Goal: Task Accomplishment & Management: Manage account settings

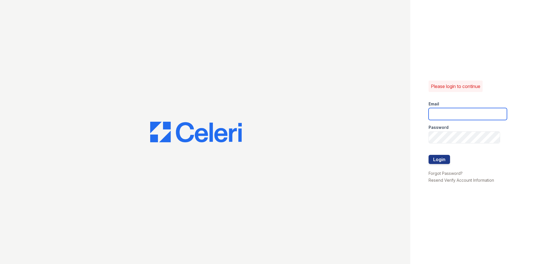
click at [452, 116] on input "email" at bounding box center [467, 114] width 78 height 12
click at [458, 104] on div "Email" at bounding box center [467, 102] width 78 height 11
click at [463, 109] on input "email" at bounding box center [467, 114] width 78 height 12
type input "[EMAIL_ADDRESS][DOMAIN_NAME]"
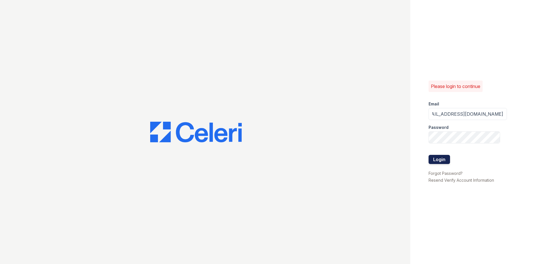
scroll to position [0, 0]
click at [439, 160] on button "Login" at bounding box center [438, 159] width 21 height 9
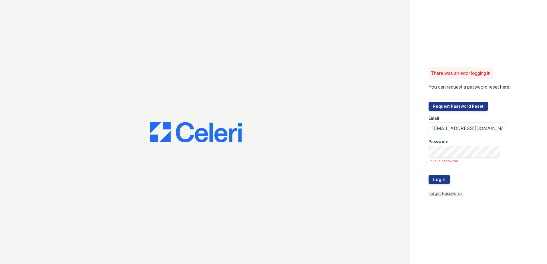
click at [443, 193] on link "Forgot Password?" at bounding box center [445, 193] width 34 height 5
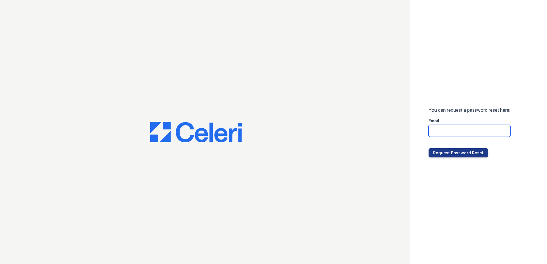
drag, startPoint x: 476, startPoint y: 126, endPoint x: 476, endPoint y: 130, distance: 3.8
click at [476, 127] on input "email" at bounding box center [469, 131] width 82 height 12
type input "barharborpm@cafmanagement.com"
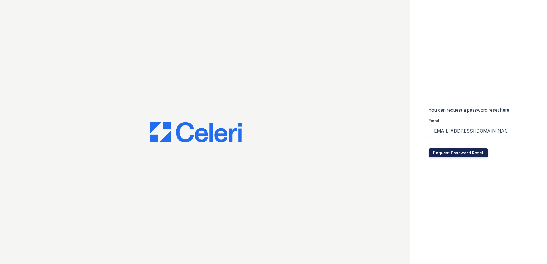
click at [450, 157] on button "Request Password Reset" at bounding box center [457, 152] width 59 height 9
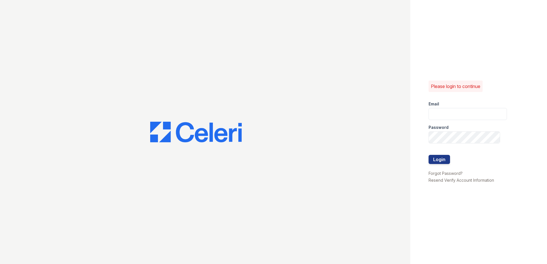
click at [451, 152] on div at bounding box center [467, 148] width 78 height 11
click at [508, 88] on div "Please login to continue Email Password Login Forgot Password? Resend Verify Ac…" at bounding box center [478, 132] width 137 height 264
click at [158, 89] on div at bounding box center [205, 132] width 410 height 264
click at [457, 115] on input "email" at bounding box center [467, 114] width 78 height 12
click at [471, 99] on div "Email" at bounding box center [467, 102] width 78 height 11
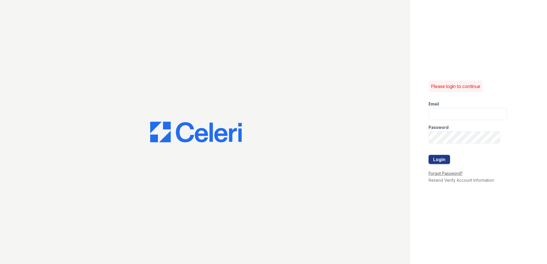
click at [445, 173] on link "Forgot Password?" at bounding box center [445, 173] width 34 height 5
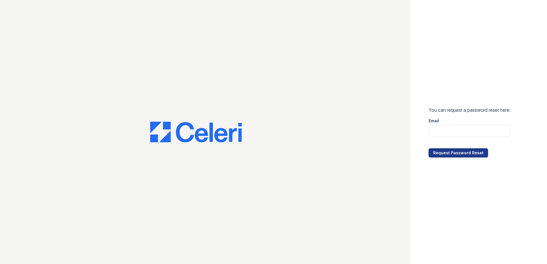
click at [445, 121] on div "Email" at bounding box center [469, 118] width 82 height 11
click at [443, 127] on input "email" at bounding box center [469, 131] width 82 height 12
type input "[EMAIL_ADDRESS][DOMAIN_NAME]"
click at [472, 155] on button "Request Password Reset" at bounding box center [457, 152] width 59 height 9
